Goal: Information Seeking & Learning: Learn about a topic

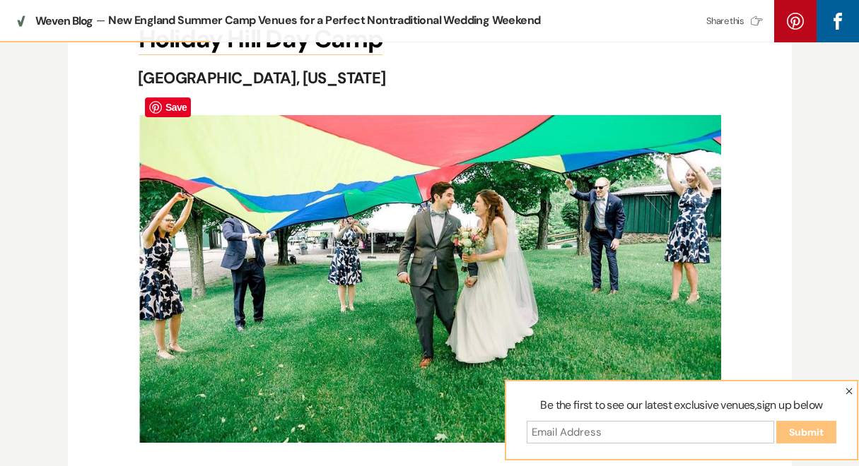
scroll to position [1481, 0]
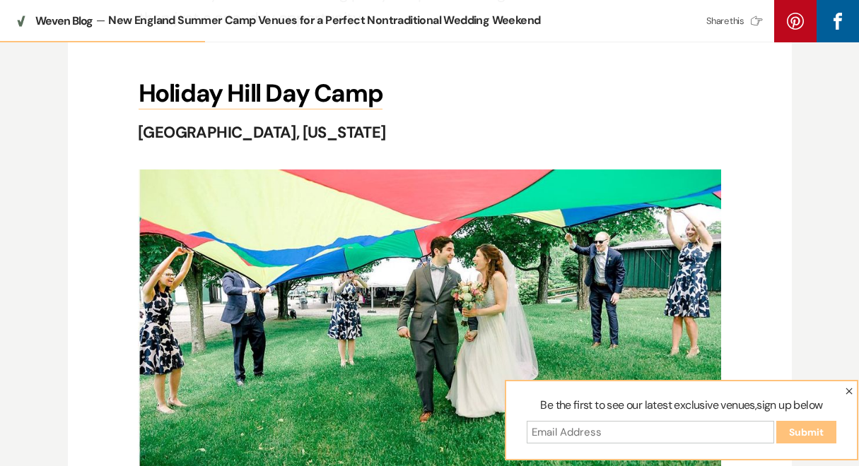
click at [845, 390] on icon "button" at bounding box center [848, 391] width 7 height 7
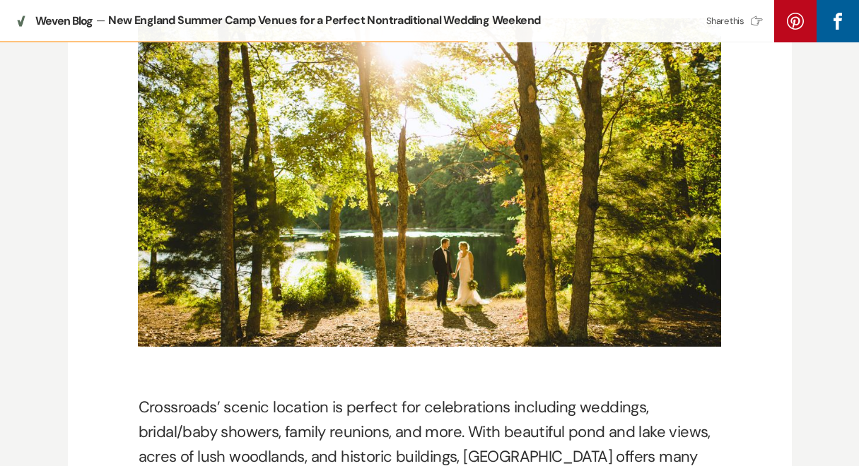
scroll to position [3389, 0]
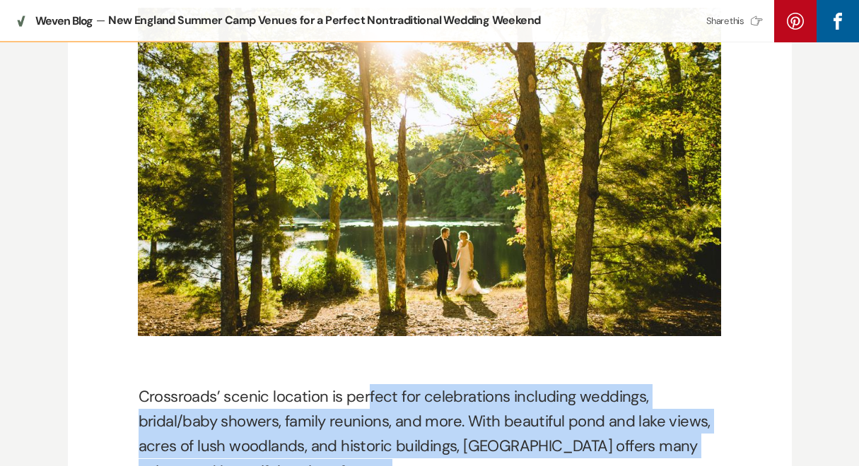
drag, startPoint x: 357, startPoint y: 356, endPoint x: 403, endPoint y: 442, distance: 97.7
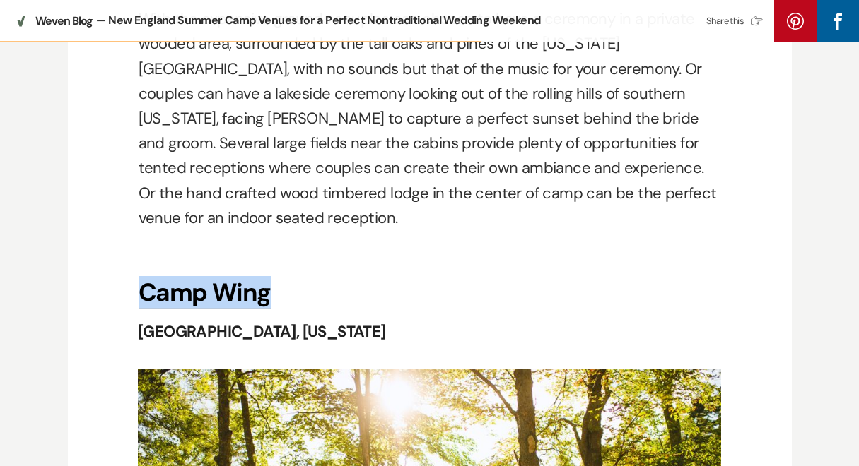
scroll to position [3589, 0]
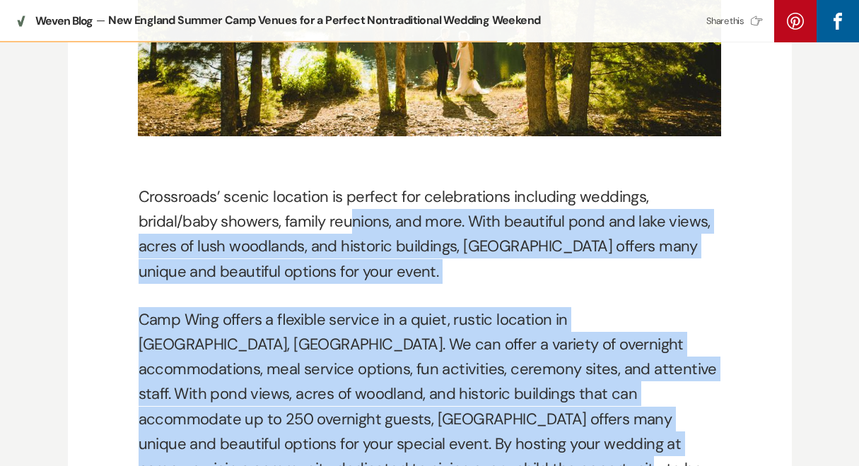
drag, startPoint x: 346, startPoint y: 198, endPoint x: 388, endPoint y: 413, distance: 219.7
click at [388, 413] on p "Camp Wing offers a flexible service in a quiet, rustic location in [GEOGRAPHIC_…" at bounding box center [430, 406] width 582 height 199
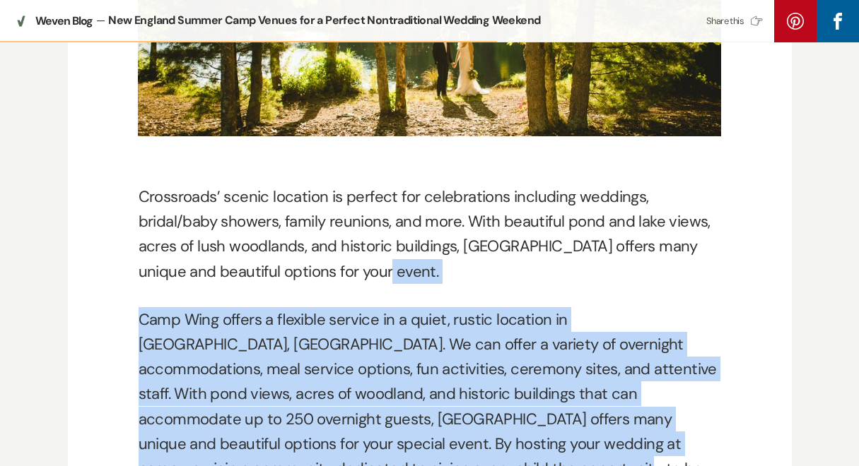
drag, startPoint x: 388, startPoint y: 413, endPoint x: 384, endPoint y: 240, distance: 173.2
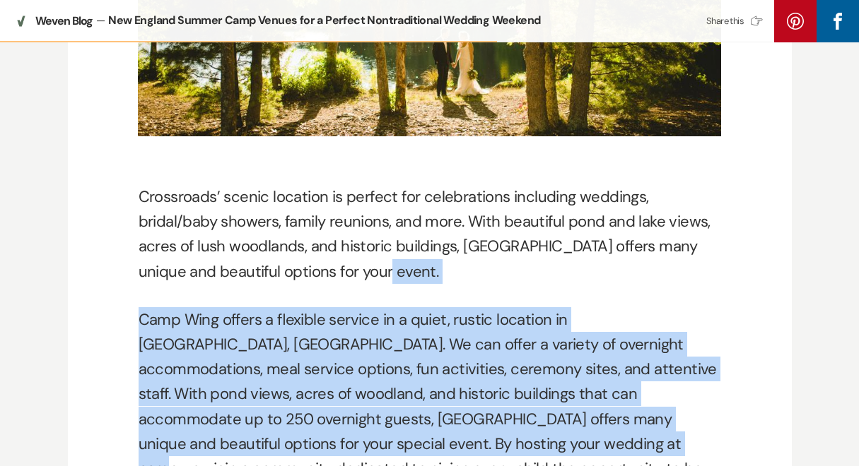
drag, startPoint x: 384, startPoint y: 240, endPoint x: 383, endPoint y: 406, distance: 166.1
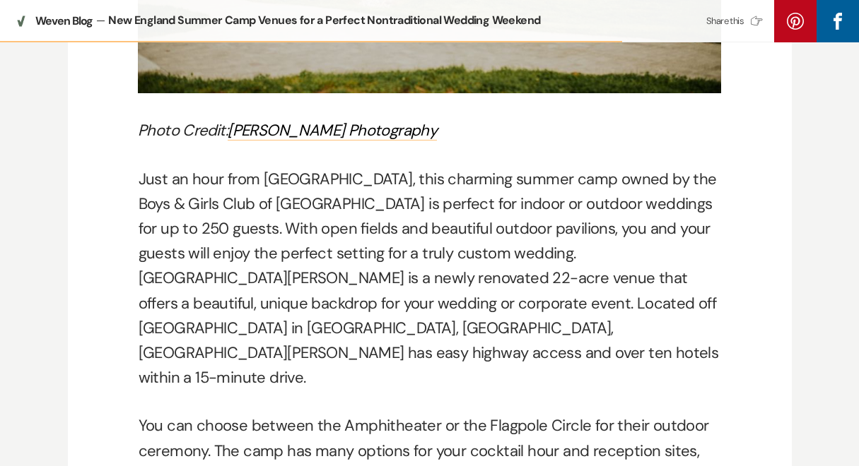
scroll to position [4487, 0]
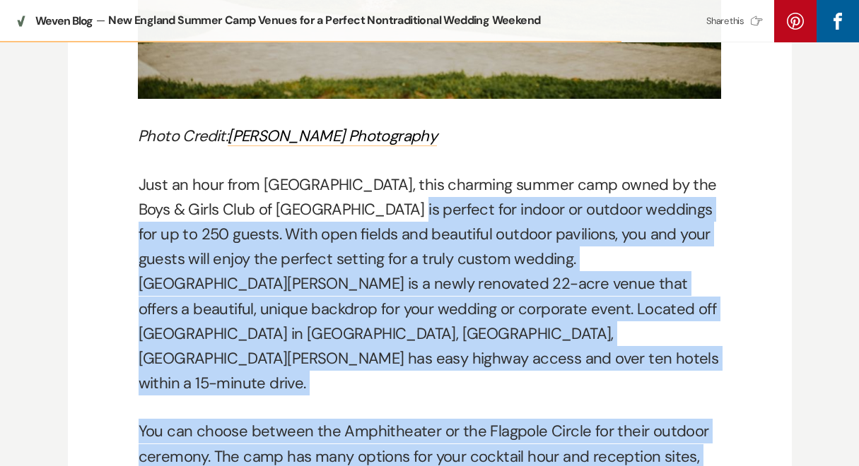
drag, startPoint x: 387, startPoint y: 129, endPoint x: 376, endPoint y: 395, distance: 266.6
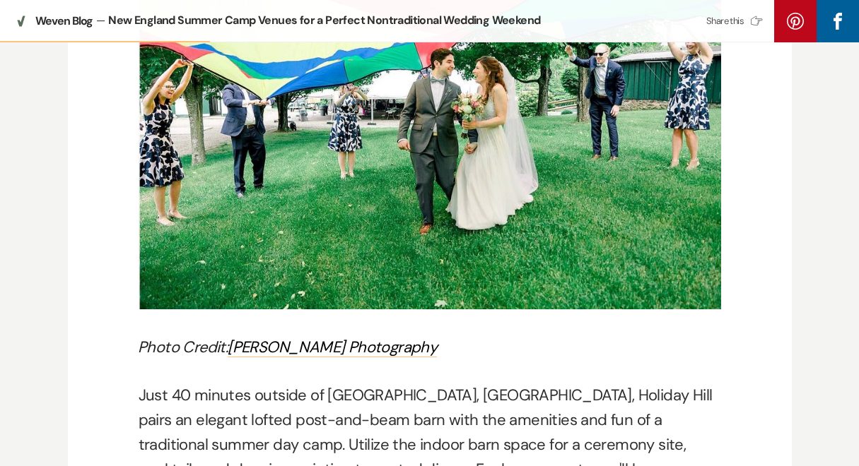
scroll to position [1841, 0]
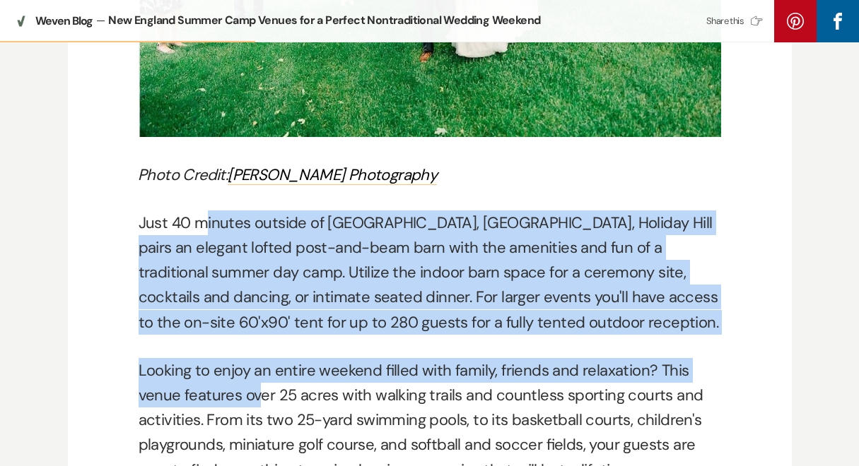
drag, startPoint x: 202, startPoint y: 206, endPoint x: 261, endPoint y: 375, distance: 179.5
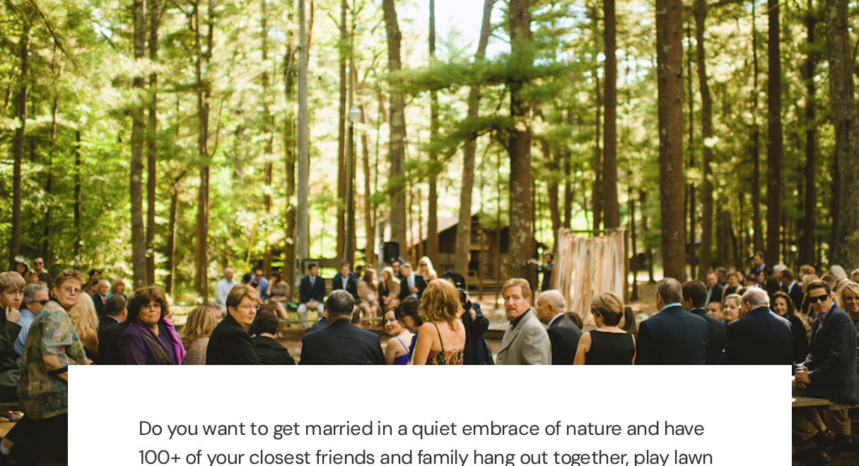
scroll to position [47, 0]
